Goal: Task Accomplishment & Management: Manage account settings

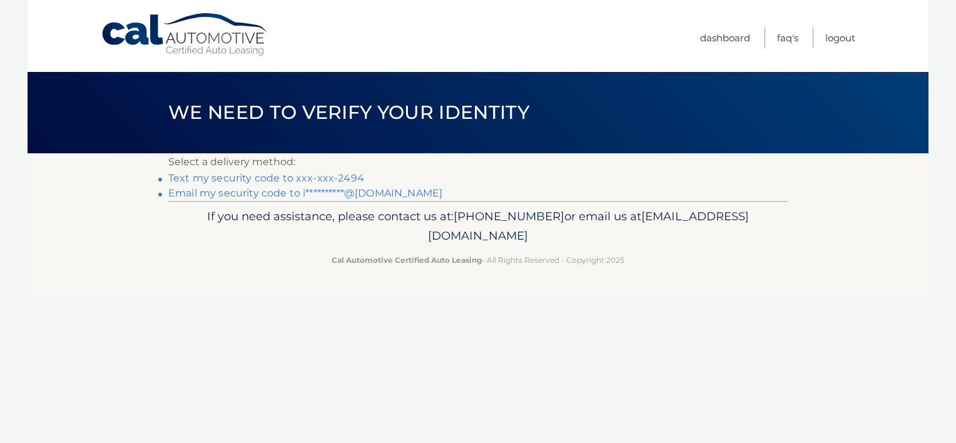
click at [253, 174] on link "Text my security code to xxx-xxx-2494" at bounding box center [266, 178] width 196 height 12
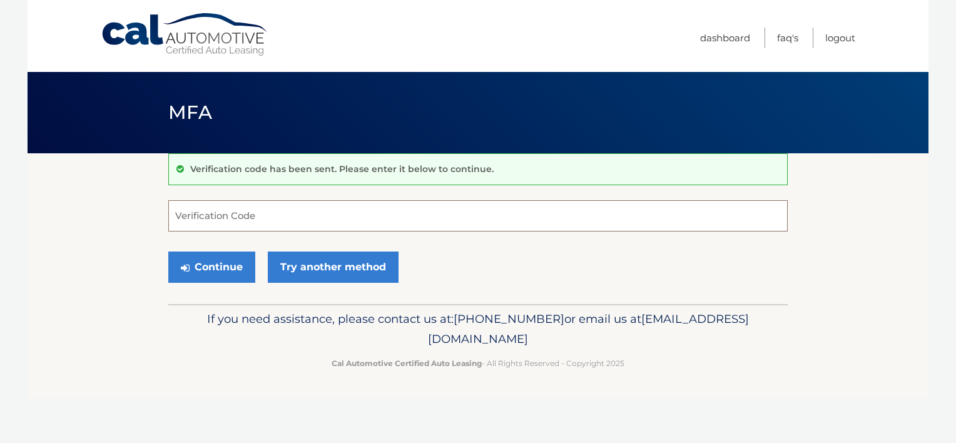
click at [203, 213] on input "Verification Code" at bounding box center [478, 215] width 620 height 31
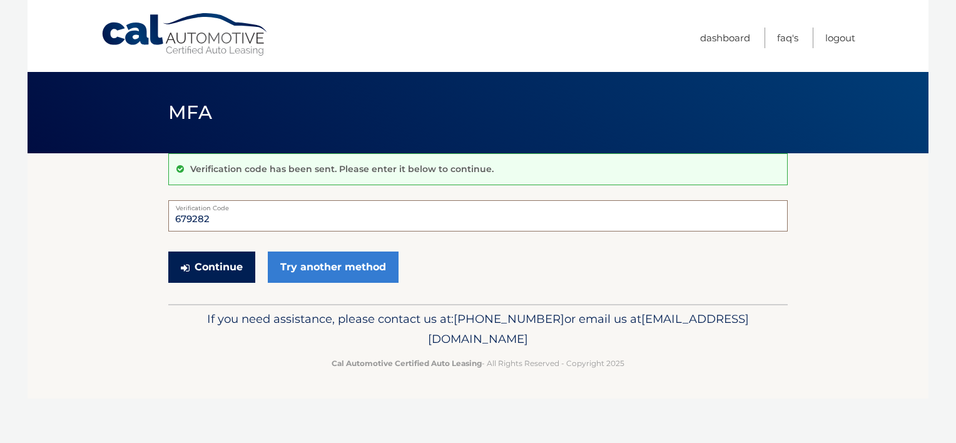
type input "679282"
click at [220, 268] on button "Continue" at bounding box center [211, 267] width 87 height 31
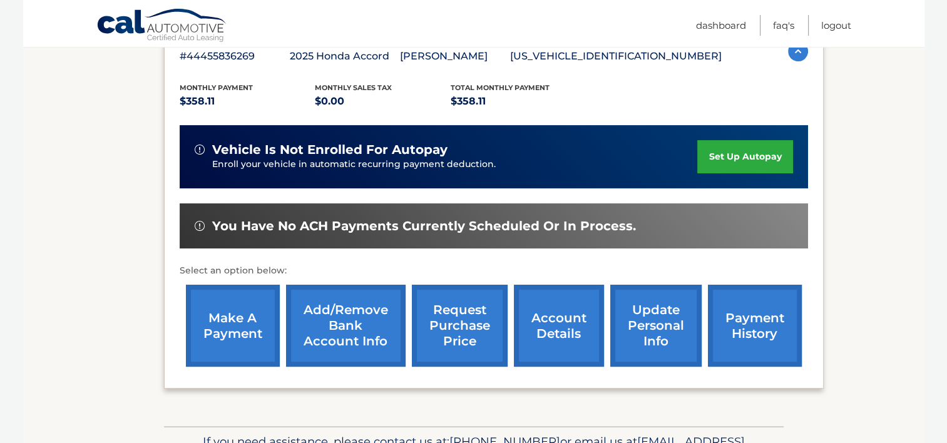
scroll to position [314, 0]
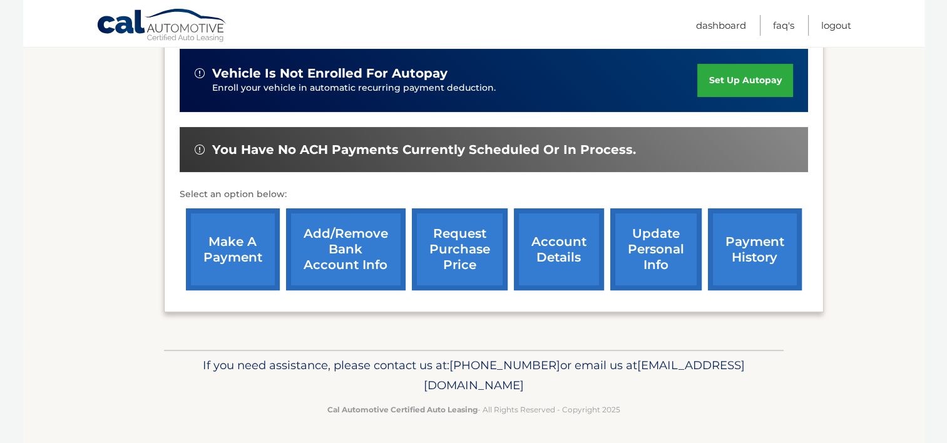
click at [738, 243] on link "payment history" at bounding box center [755, 249] width 94 height 82
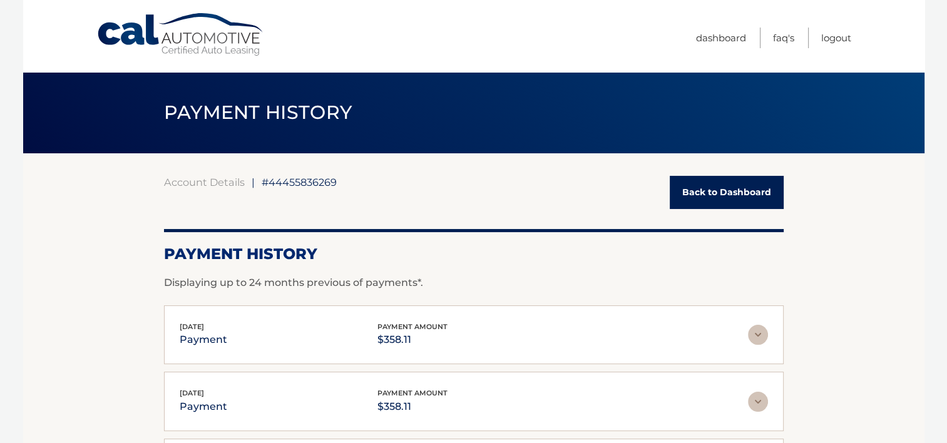
click at [703, 197] on link "Back to Dashboard" at bounding box center [727, 192] width 114 height 33
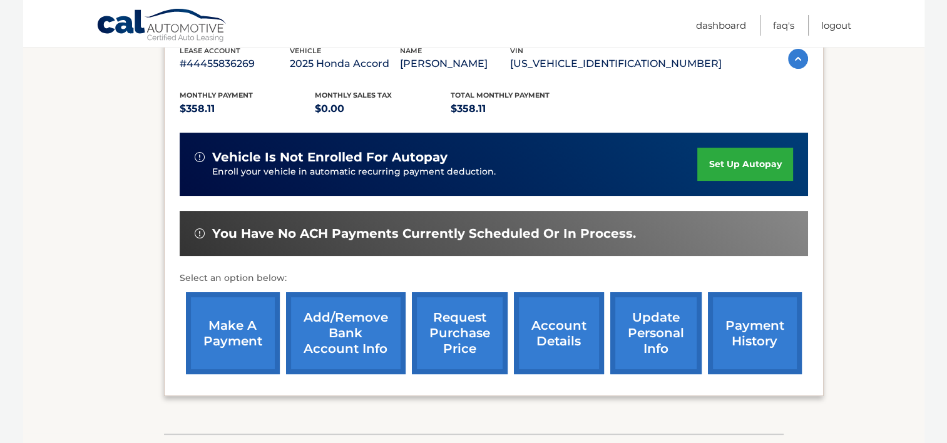
scroll to position [250, 0]
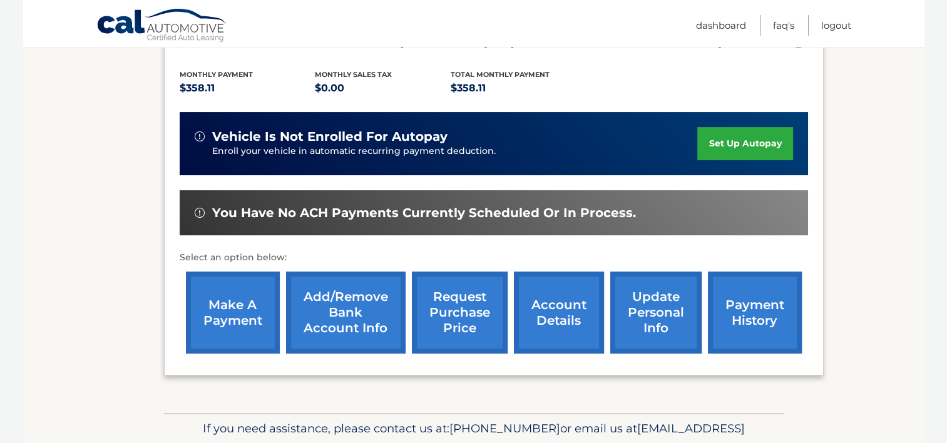
click at [549, 315] on link "account details" at bounding box center [559, 313] width 90 height 82
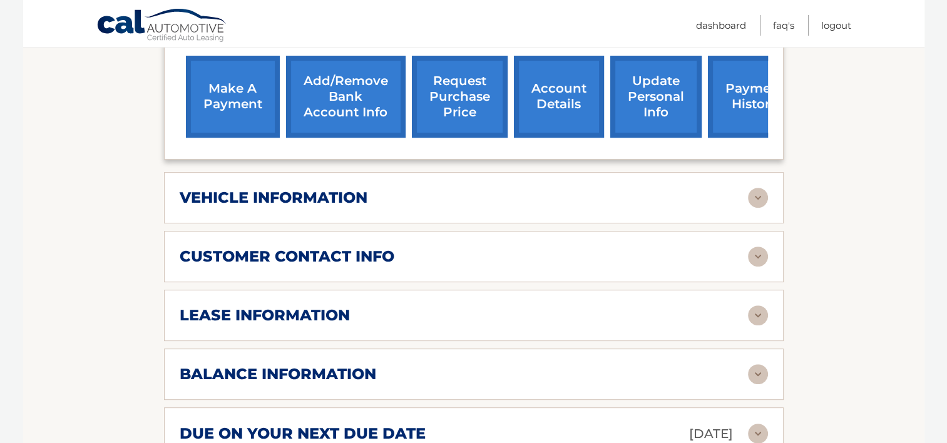
scroll to position [563, 0]
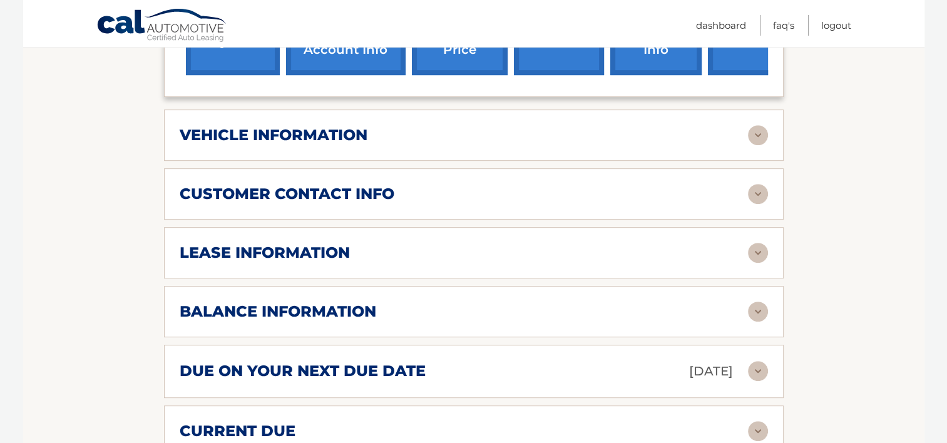
click at [752, 302] on img at bounding box center [758, 312] width 20 height 20
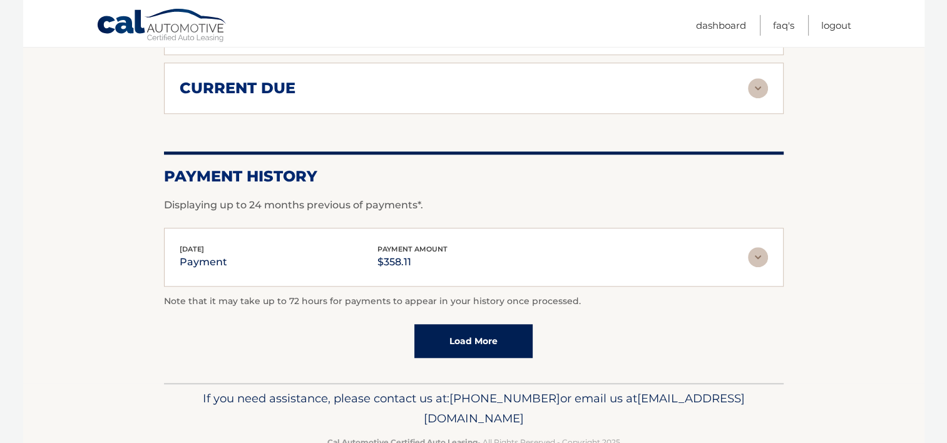
scroll to position [1070, 0]
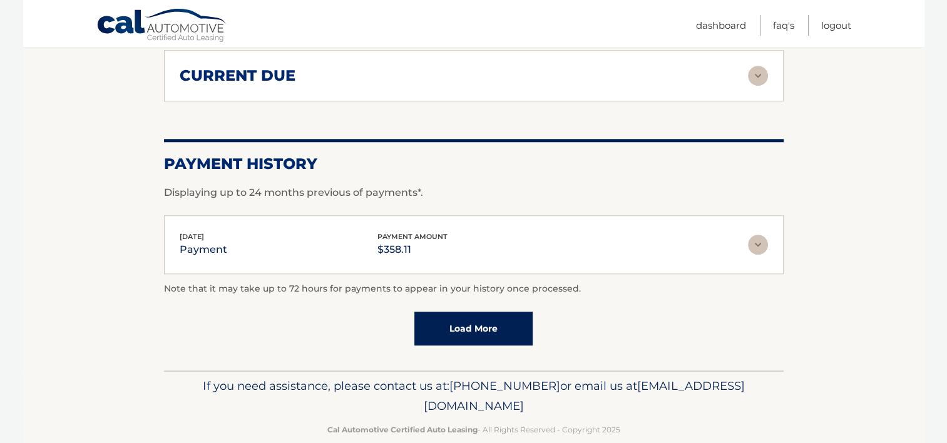
click at [465, 312] on link "Load More" at bounding box center [473, 329] width 118 height 34
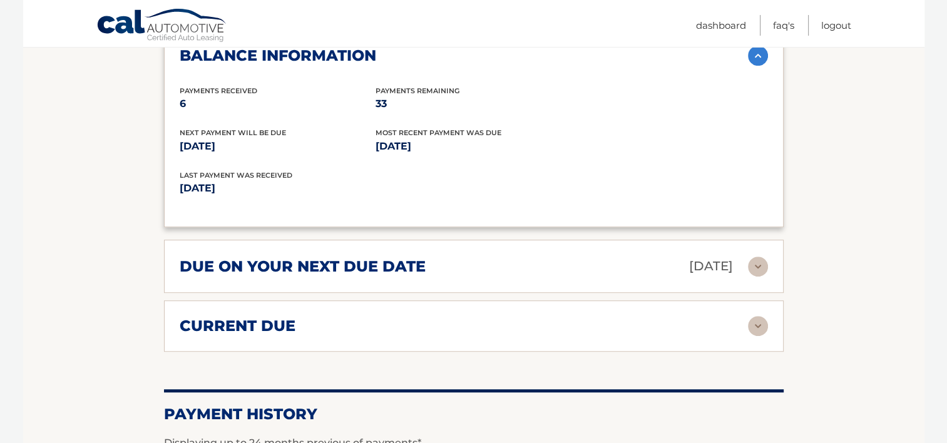
scroll to position [757, 0]
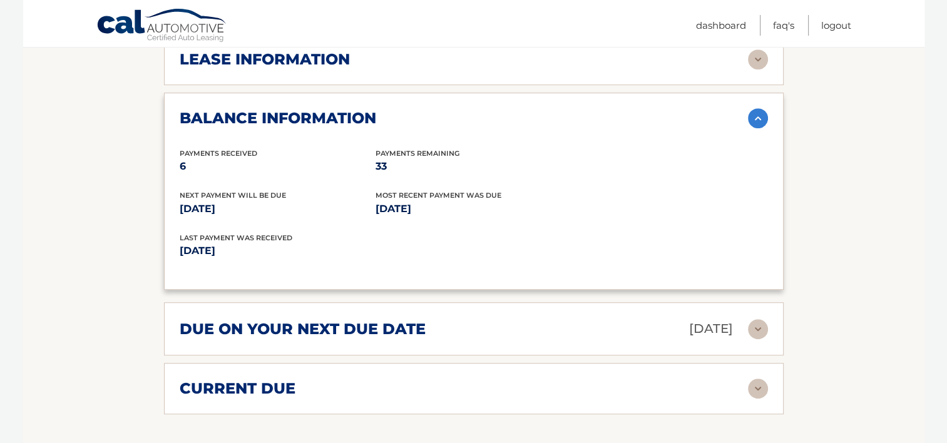
click at [761, 379] on img at bounding box center [758, 389] width 20 height 20
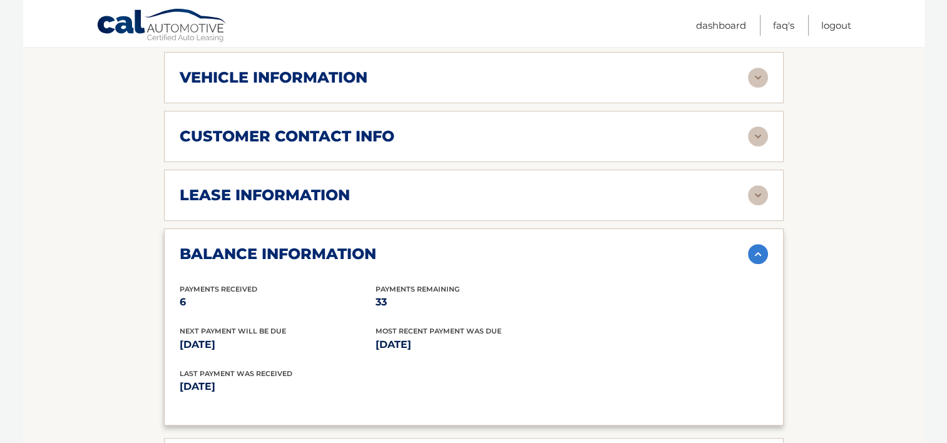
scroll to position [519, 0]
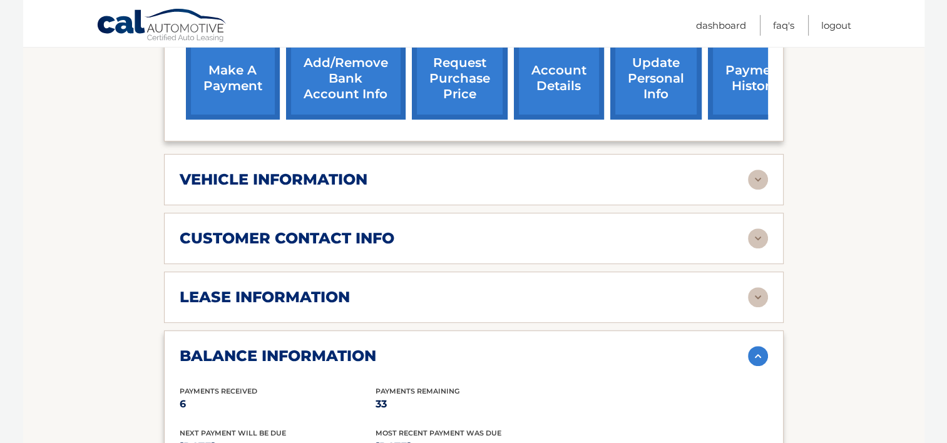
click at [757, 228] on img at bounding box center [758, 238] width 20 height 20
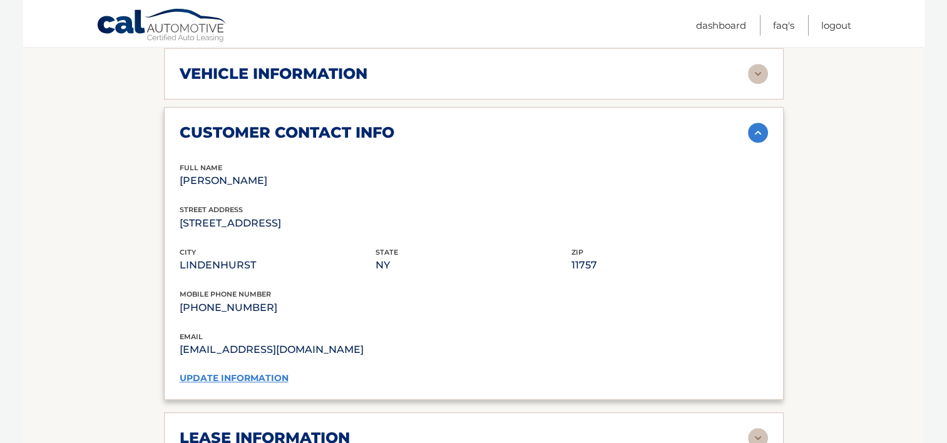
scroll to position [394, 0]
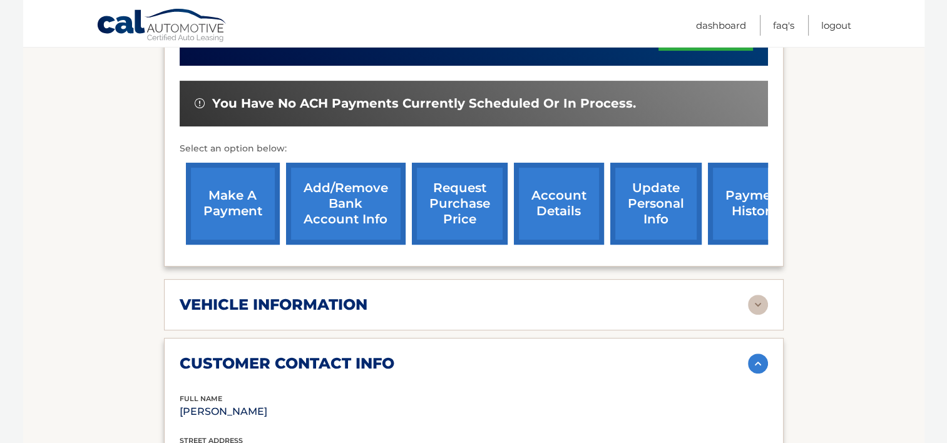
click at [756, 354] on img at bounding box center [758, 364] width 20 height 20
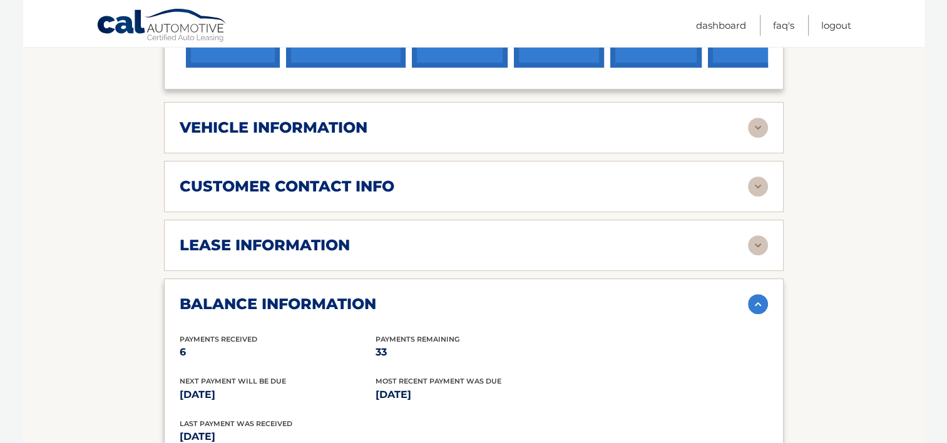
scroll to position [581, 0]
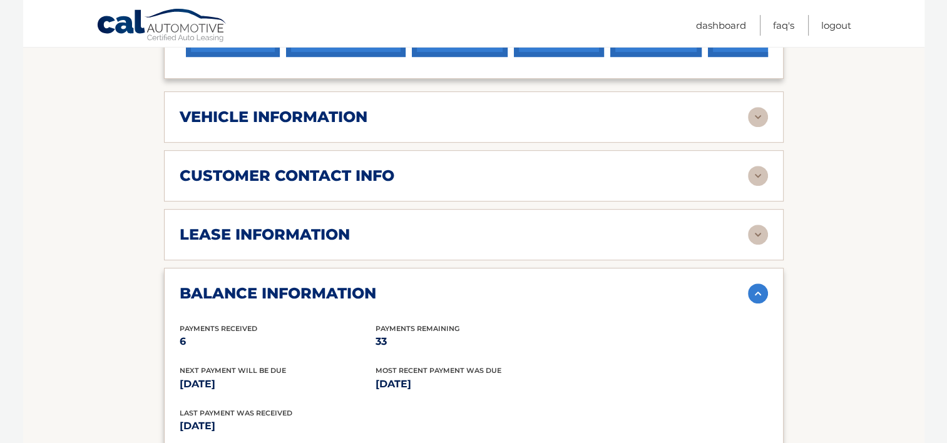
click at [753, 225] on img at bounding box center [758, 235] width 20 height 20
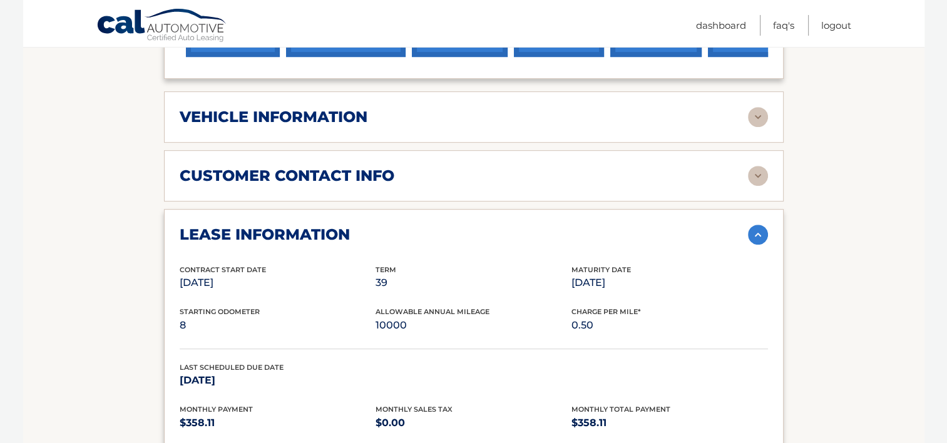
click at [751, 225] on img at bounding box center [758, 235] width 20 height 20
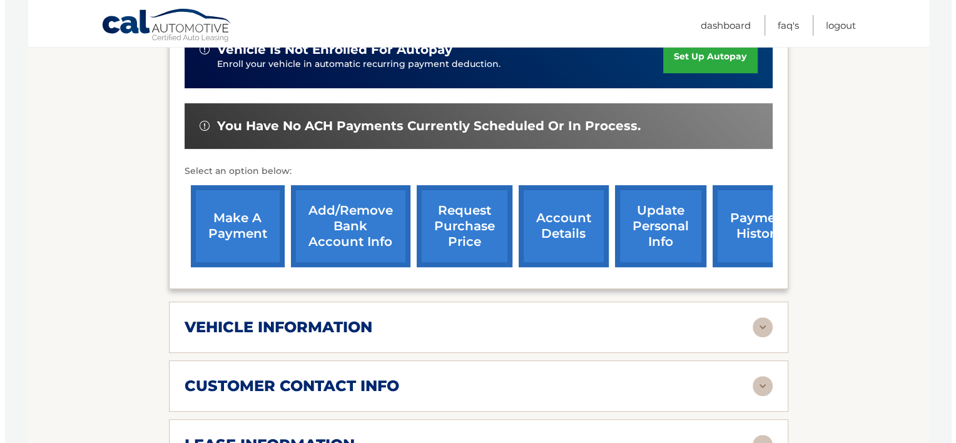
scroll to position [331, 0]
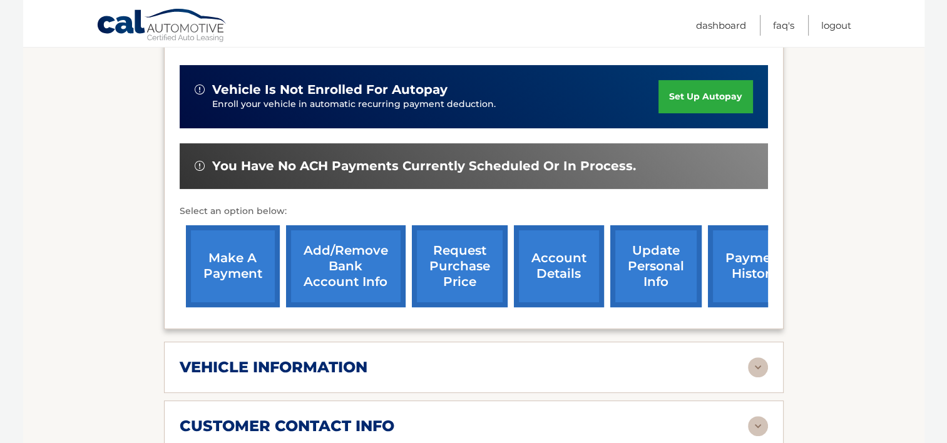
click at [565, 243] on link "account details" at bounding box center [559, 266] width 90 height 82
click at [472, 244] on link "request purchase price" at bounding box center [460, 266] width 96 height 82
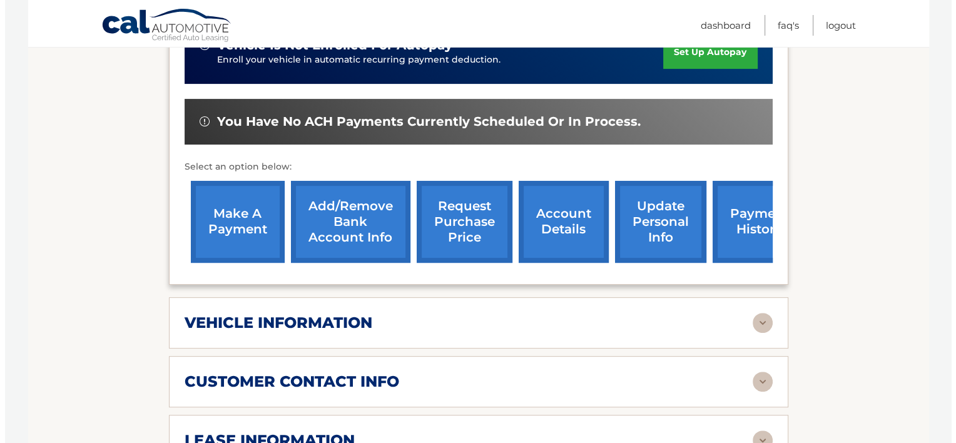
scroll to position [438, 0]
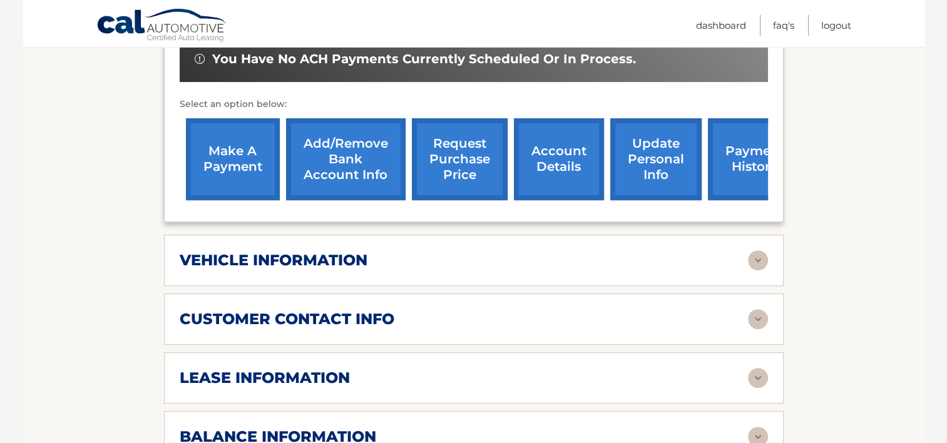
click at [466, 154] on link "request purchase price" at bounding box center [460, 159] width 96 height 82
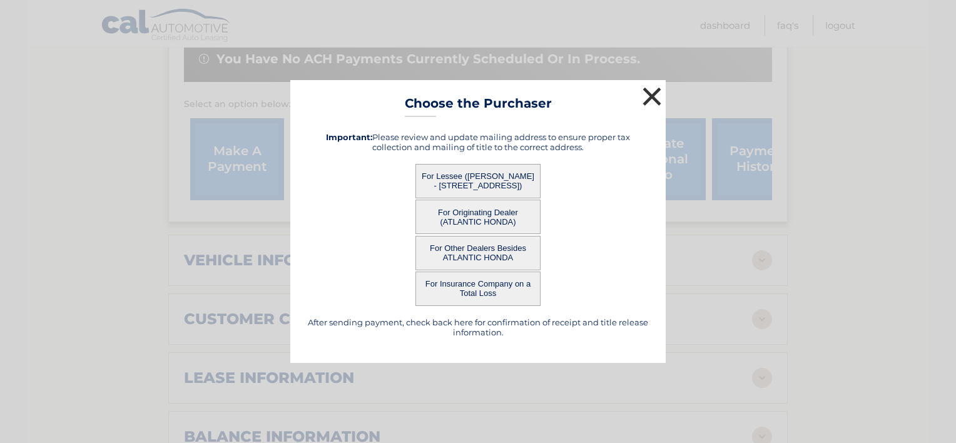
click at [659, 99] on button "×" at bounding box center [652, 96] width 25 height 25
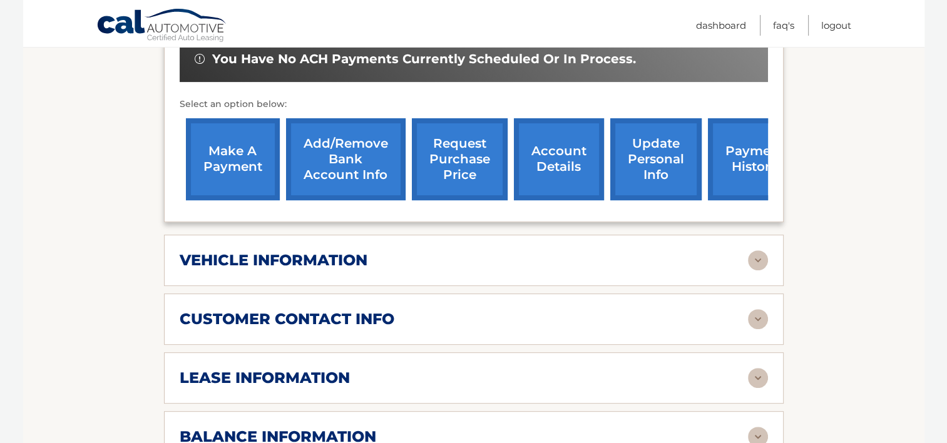
click at [461, 132] on link "request purchase price" at bounding box center [460, 159] width 96 height 82
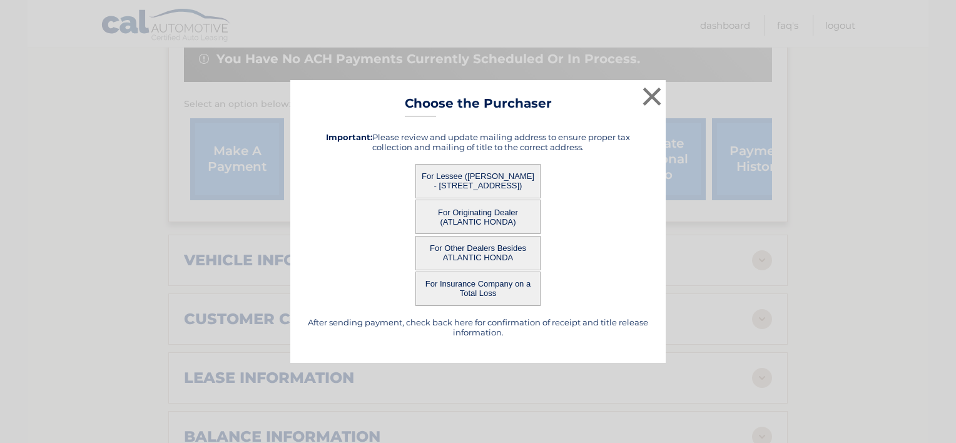
click at [483, 188] on button "For Lessee ([PERSON_NAME] - [STREET_ADDRESS])" at bounding box center [478, 181] width 125 height 34
click at [481, 176] on button "For Lessee ([PERSON_NAME] - [STREET_ADDRESS])" at bounding box center [478, 181] width 125 height 34
click at [487, 177] on button "For Lessee ([PERSON_NAME] - [STREET_ADDRESS])" at bounding box center [478, 181] width 125 height 34
click at [488, 177] on button "For Lessee ([PERSON_NAME] - [STREET_ADDRESS])" at bounding box center [478, 181] width 125 height 34
click at [482, 220] on button "For Originating Dealer (ATLANTIC HONDA)" at bounding box center [478, 217] width 125 height 34
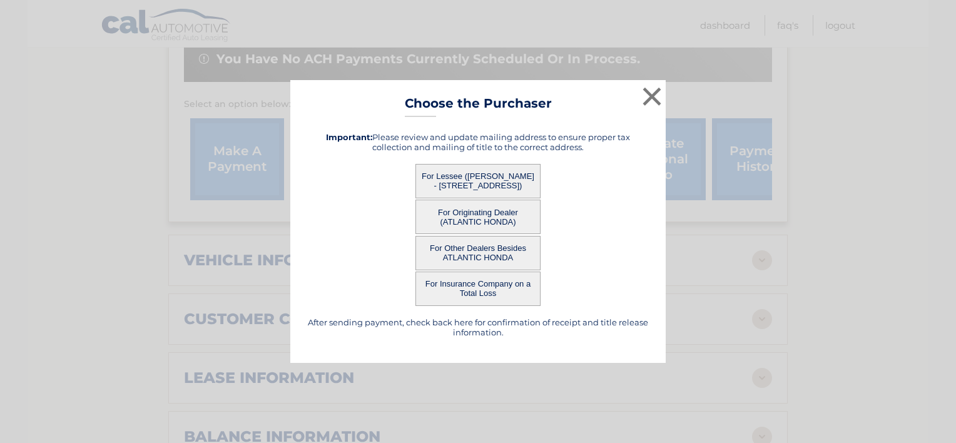
click at [468, 253] on button "For Other Dealers Besides ATLANTIC HONDA" at bounding box center [478, 253] width 125 height 34
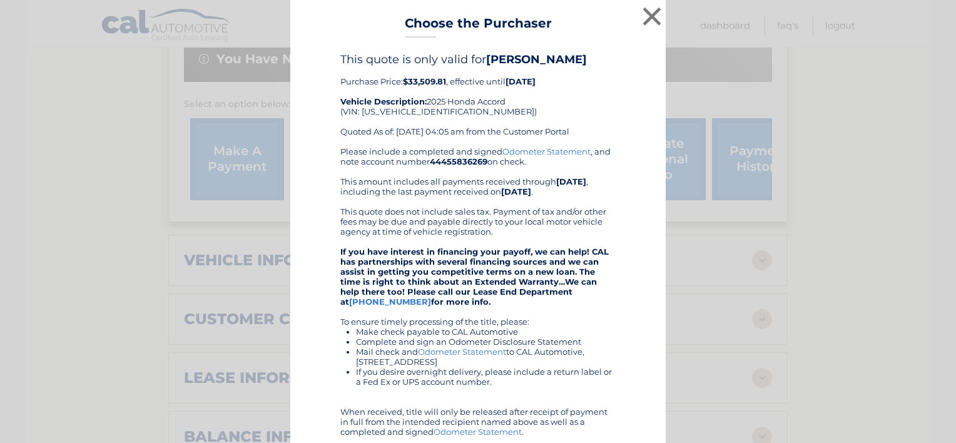
click at [471, 290] on strong "If you have interest in financing your payoff, we can help! CAL has partnership…" at bounding box center [474, 277] width 268 height 60
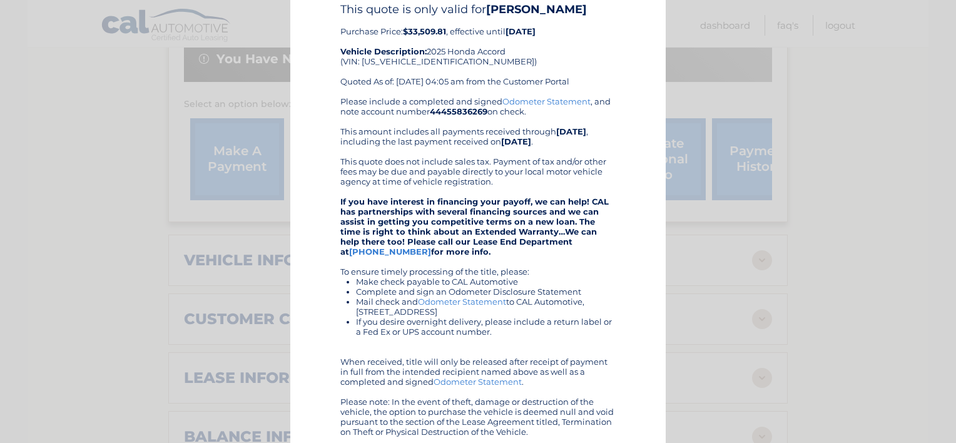
scroll to position [153, 0]
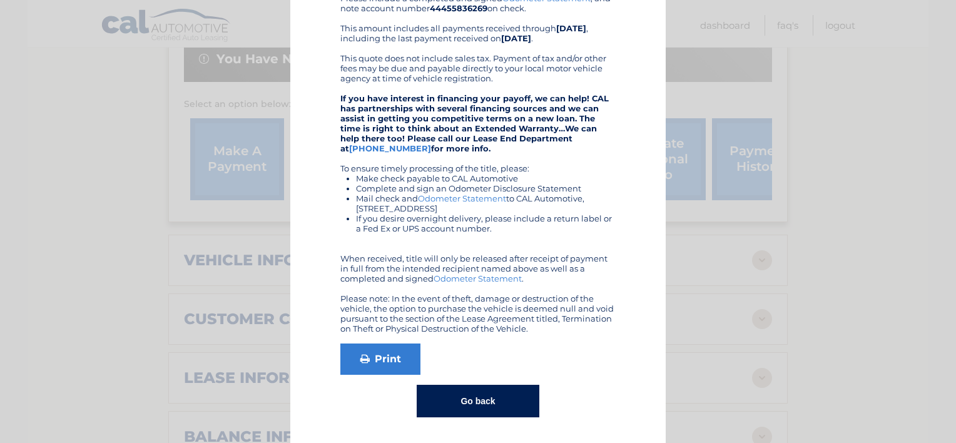
click at [441, 397] on button "Go back" at bounding box center [478, 401] width 122 height 33
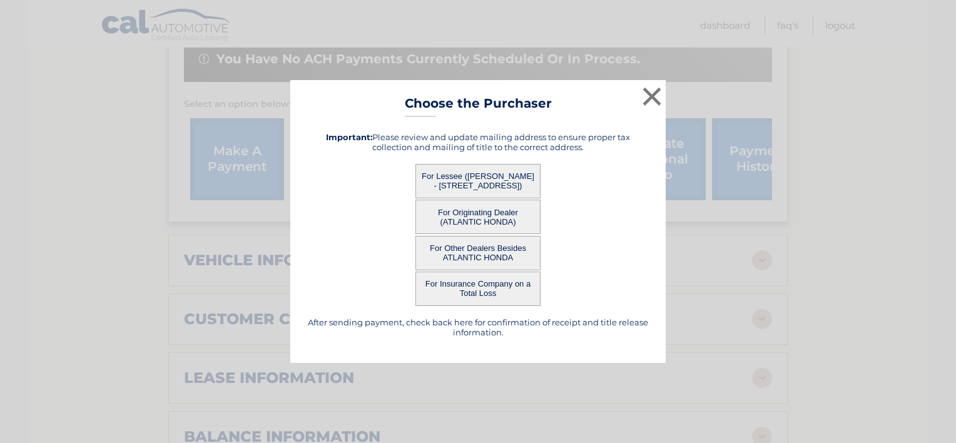
click at [465, 253] on button "For Other Dealers Besides ATLANTIC HONDA" at bounding box center [478, 253] width 125 height 34
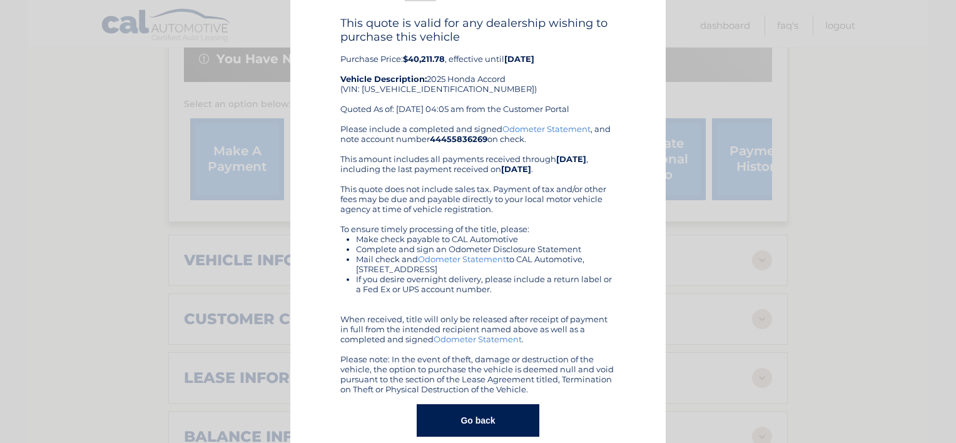
scroll to position [56, 0]
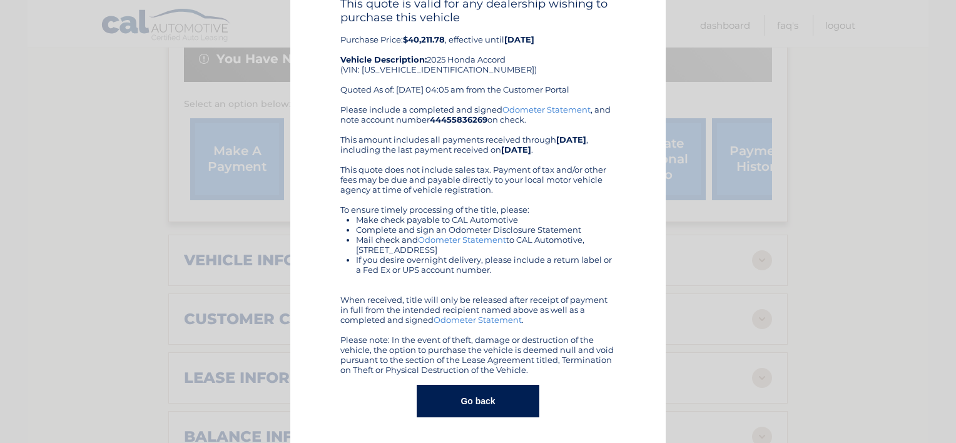
click at [426, 403] on button "Go back" at bounding box center [478, 401] width 122 height 33
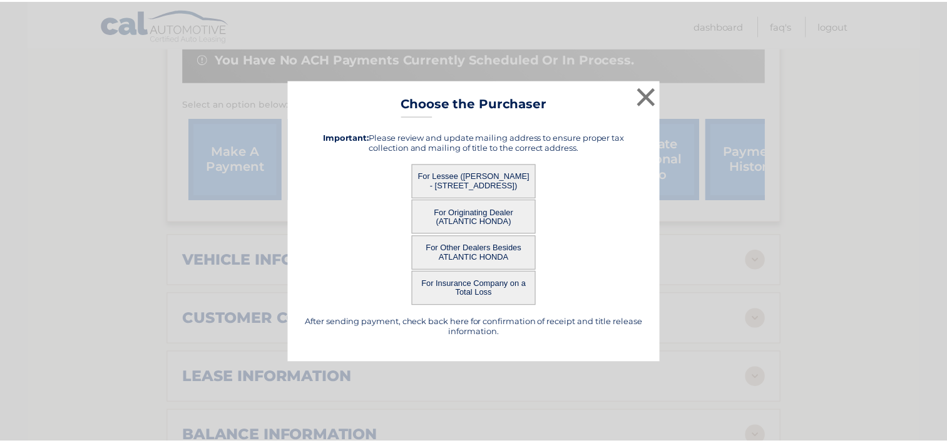
scroll to position [0, 0]
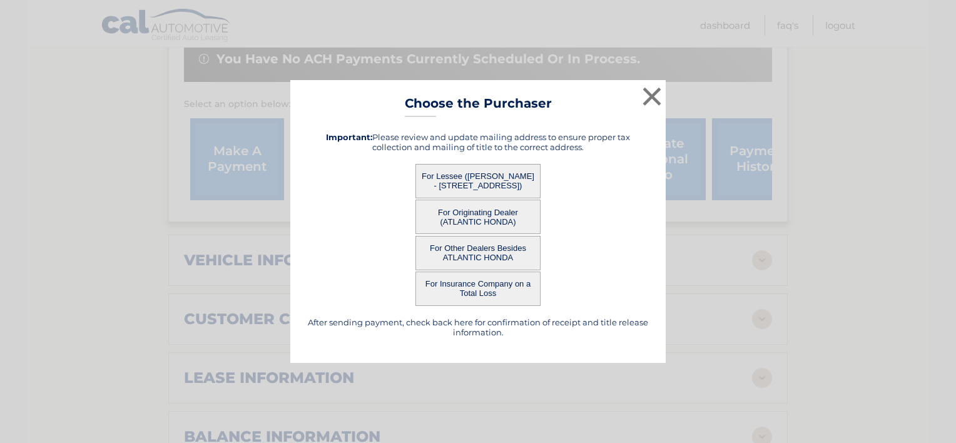
click at [478, 179] on button "For Lessee ([PERSON_NAME] - [STREET_ADDRESS])" at bounding box center [478, 181] width 125 height 34
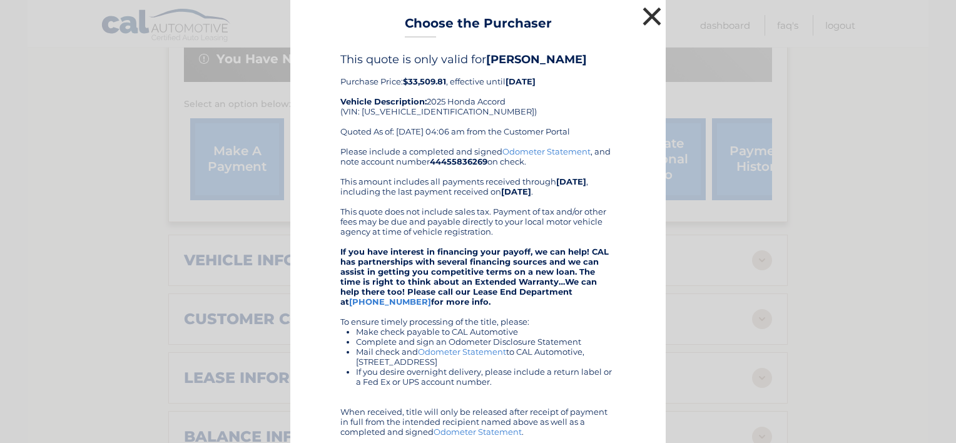
click at [646, 15] on button "×" at bounding box center [652, 16] width 25 height 25
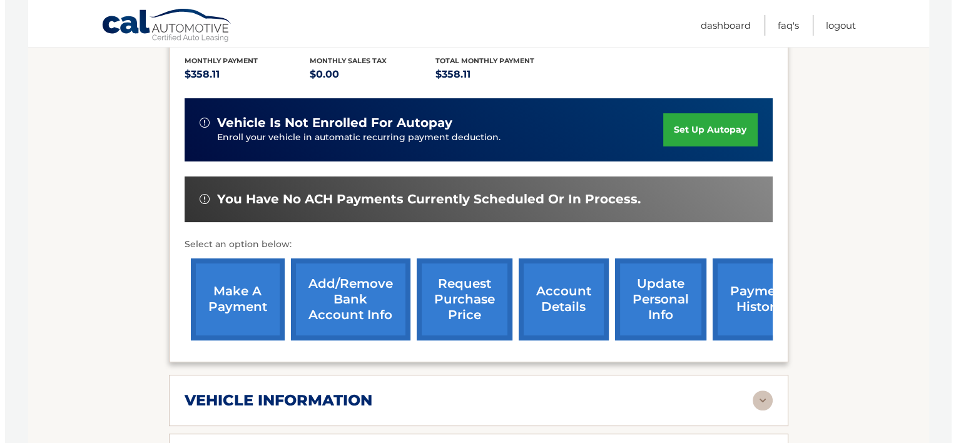
scroll to position [313, 0]
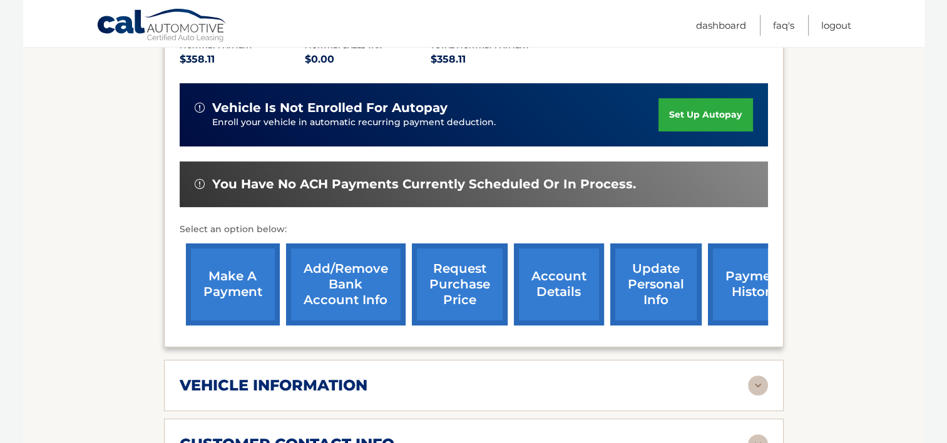
click at [444, 277] on link "request purchase price" at bounding box center [460, 284] width 96 height 82
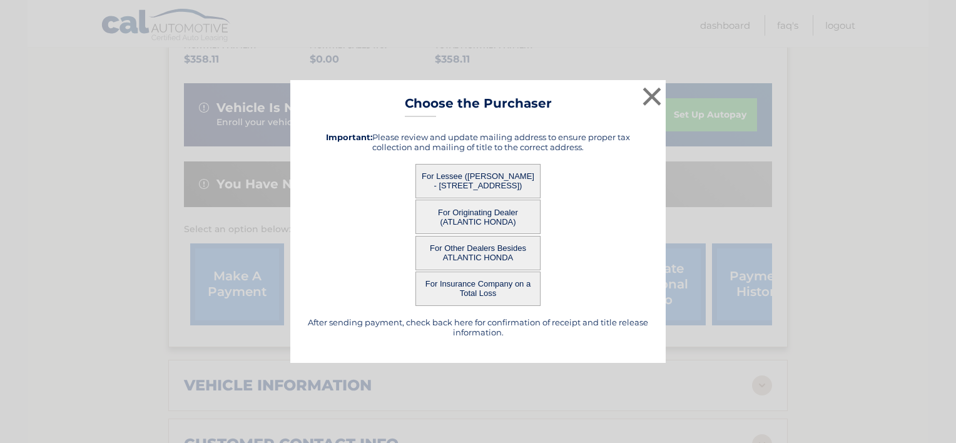
click at [471, 217] on button "For Originating Dealer (ATLANTIC HONDA)" at bounding box center [478, 217] width 125 height 34
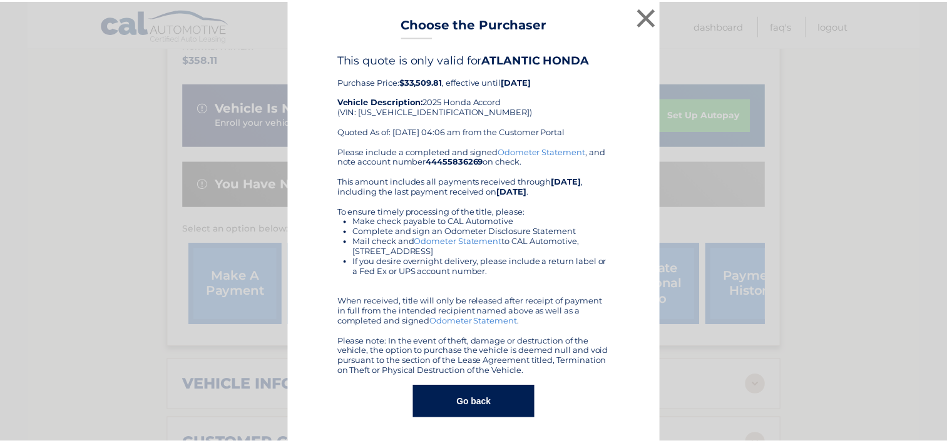
scroll to position [2, 0]
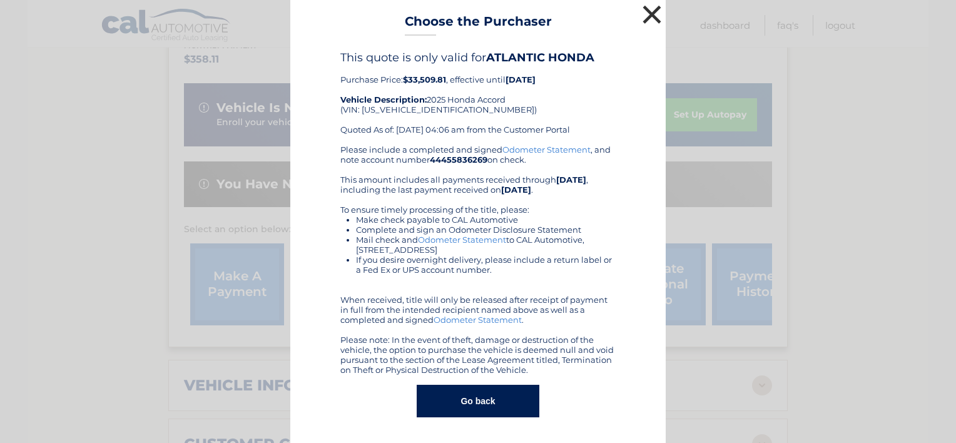
click at [648, 12] on button "×" at bounding box center [652, 14] width 25 height 25
